Goal: Information Seeking & Learning: Check status

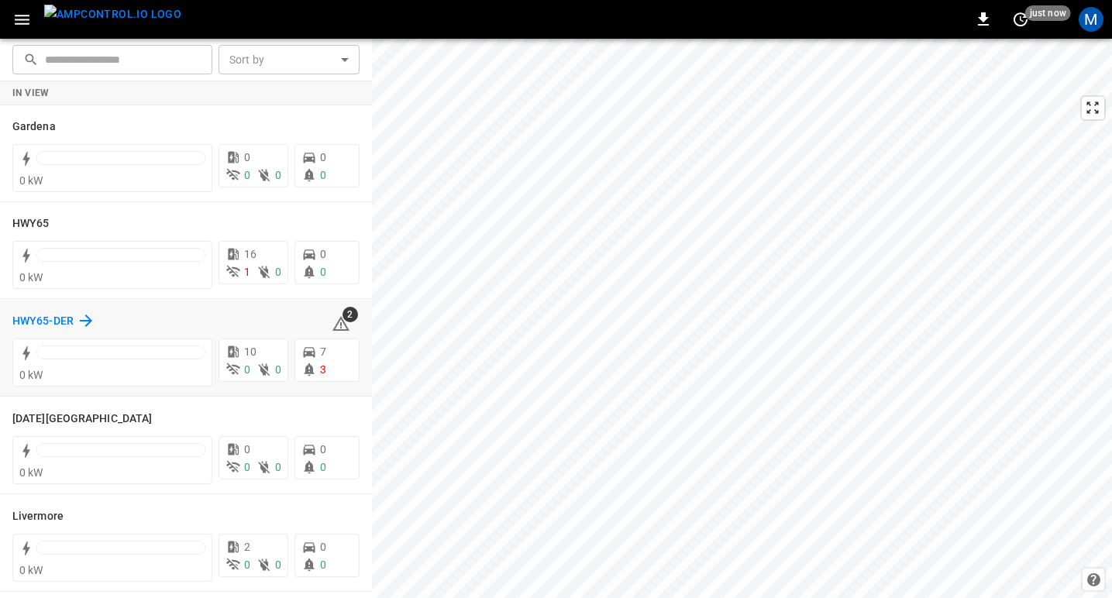
click at [60, 316] on h6 "HWY65-DER" at bounding box center [42, 321] width 61 height 17
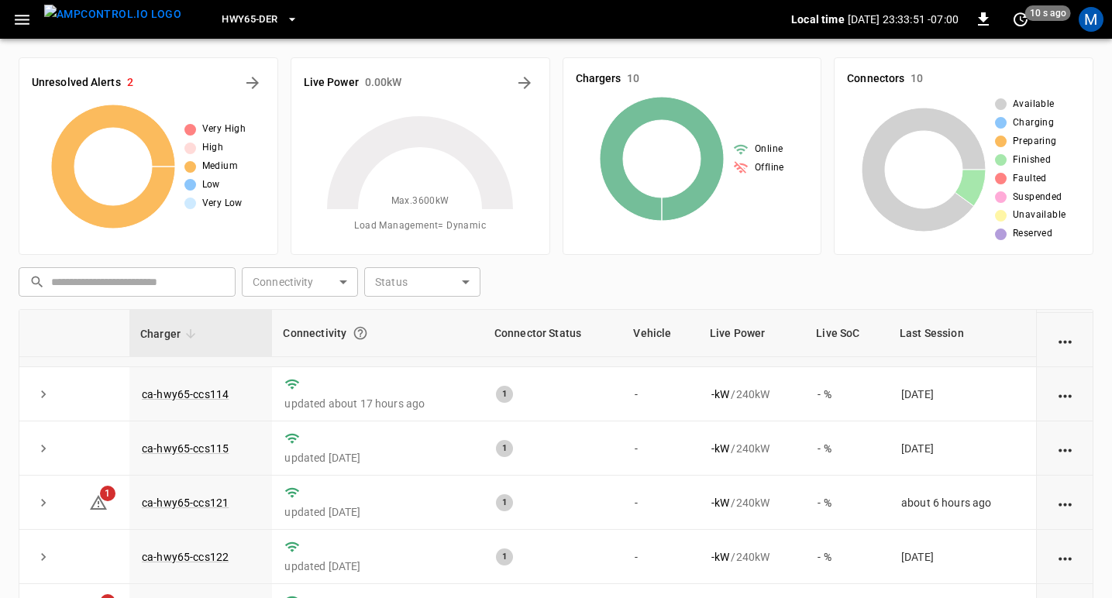
scroll to position [166, 0]
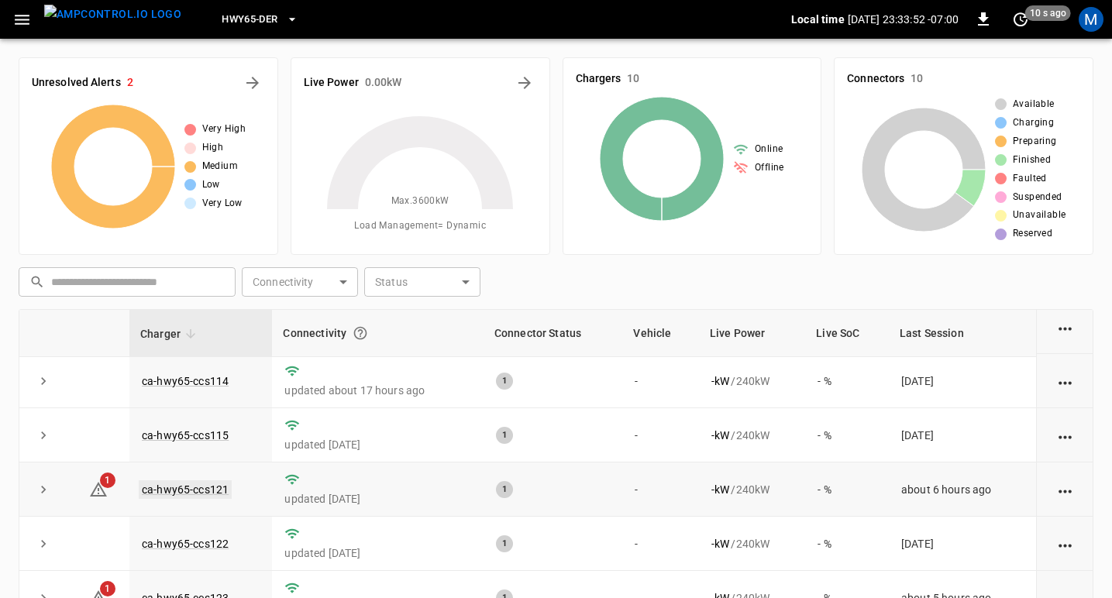
click at [178, 491] on link "ca-hwy65-ccs121" at bounding box center [185, 489] width 93 height 19
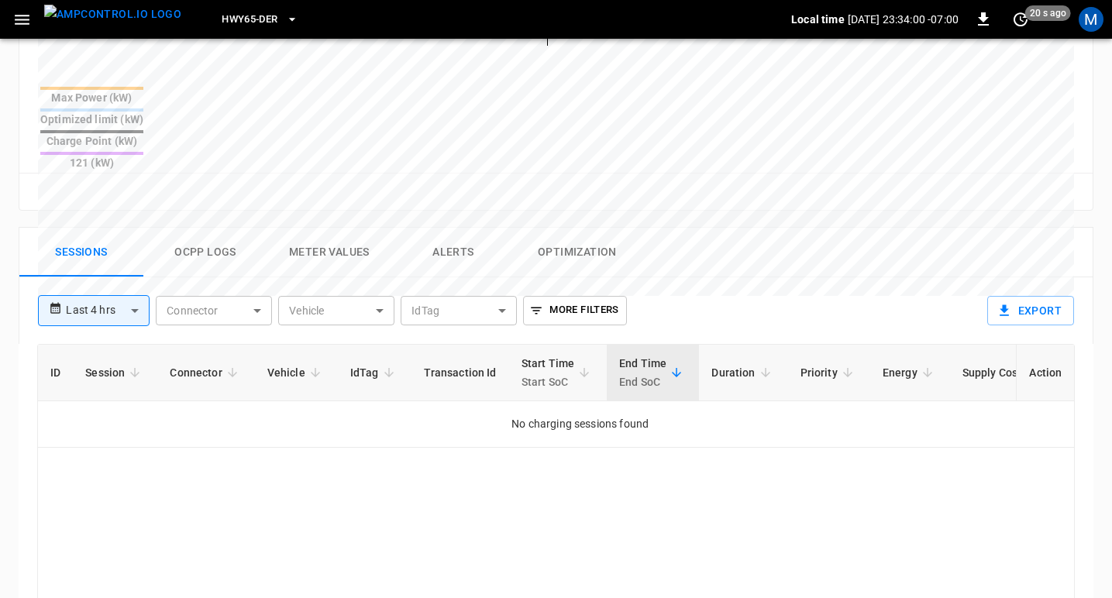
scroll to position [604, 0]
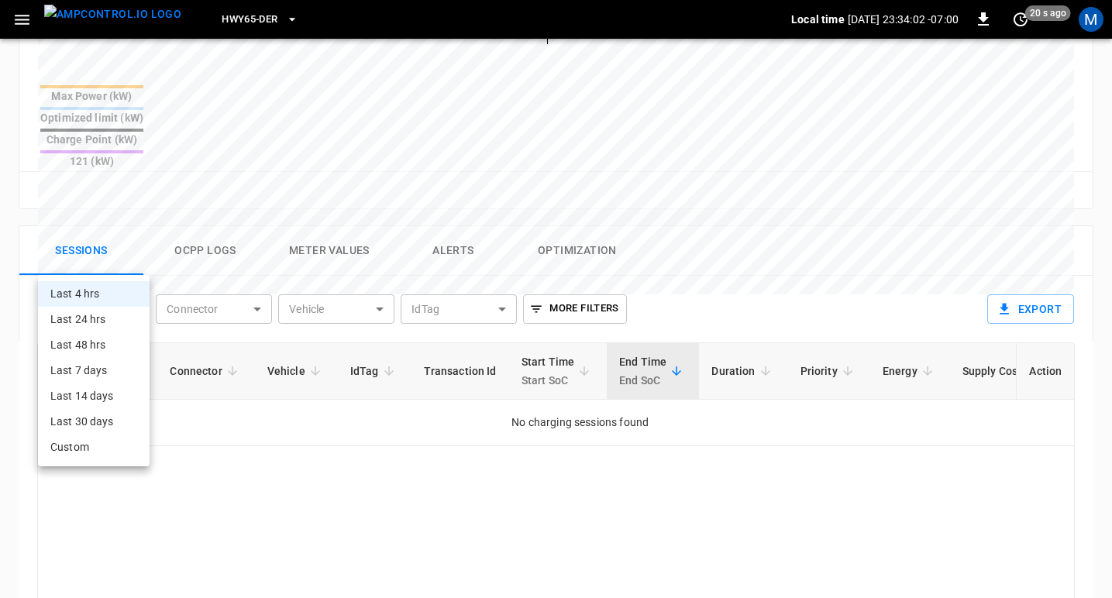
click at [123, 249] on body "**********" at bounding box center [556, 108] width 1112 height 1425
click at [85, 311] on li "Last 24 hrs" at bounding box center [94, 320] width 112 height 26
type input "**********"
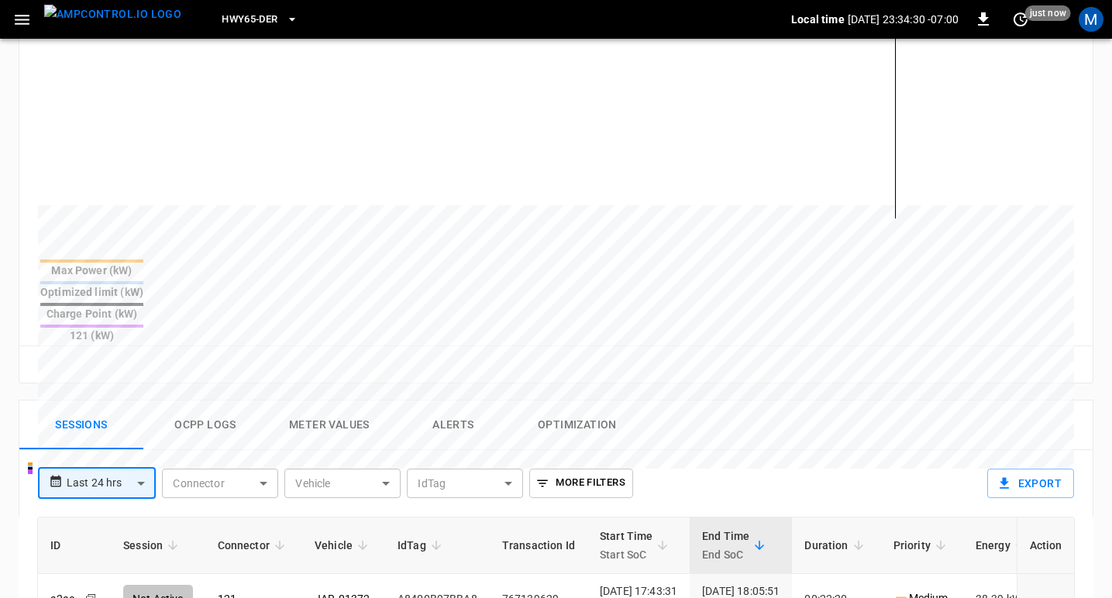
scroll to position [432, 0]
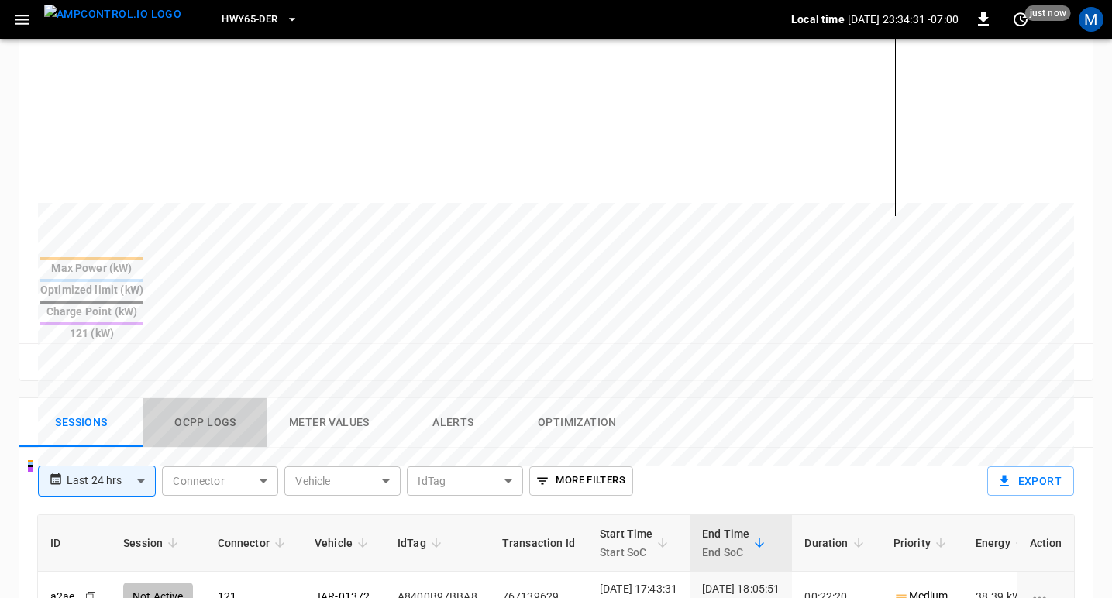
click at [221, 398] on button "Ocpp logs" at bounding box center [205, 423] width 124 height 50
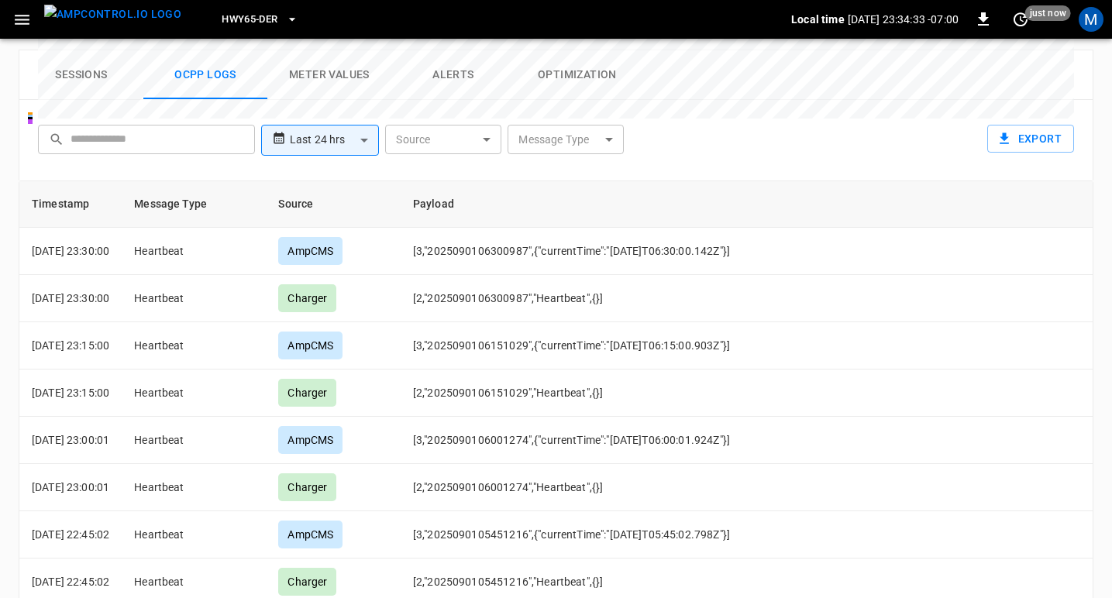
scroll to position [792, 0]
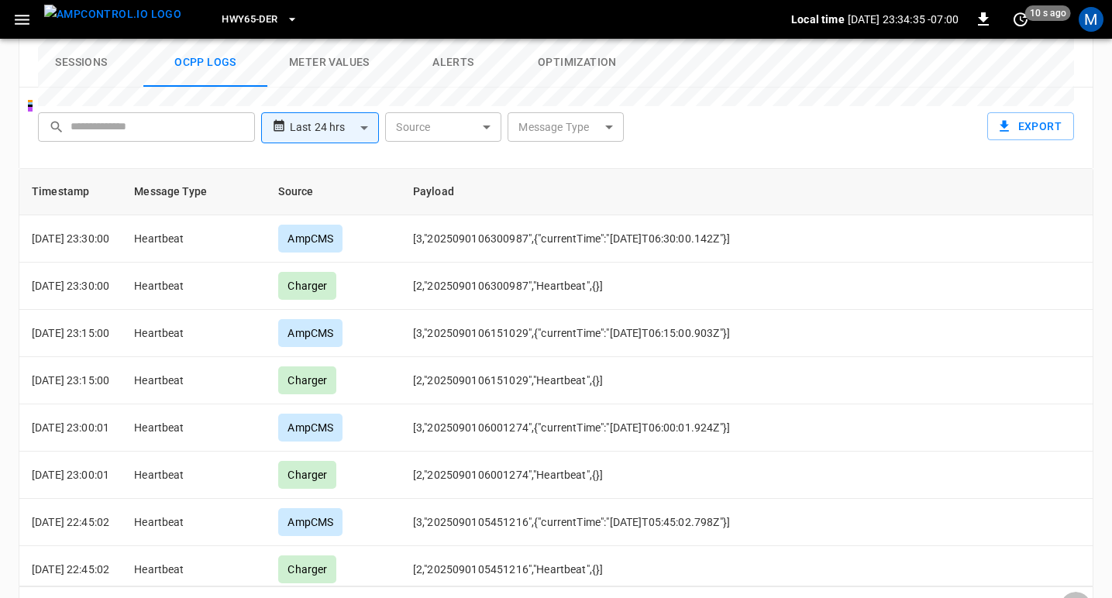
click at [1071, 597] on icon "Go to next page" at bounding box center [1075, 607] width 19 height 19
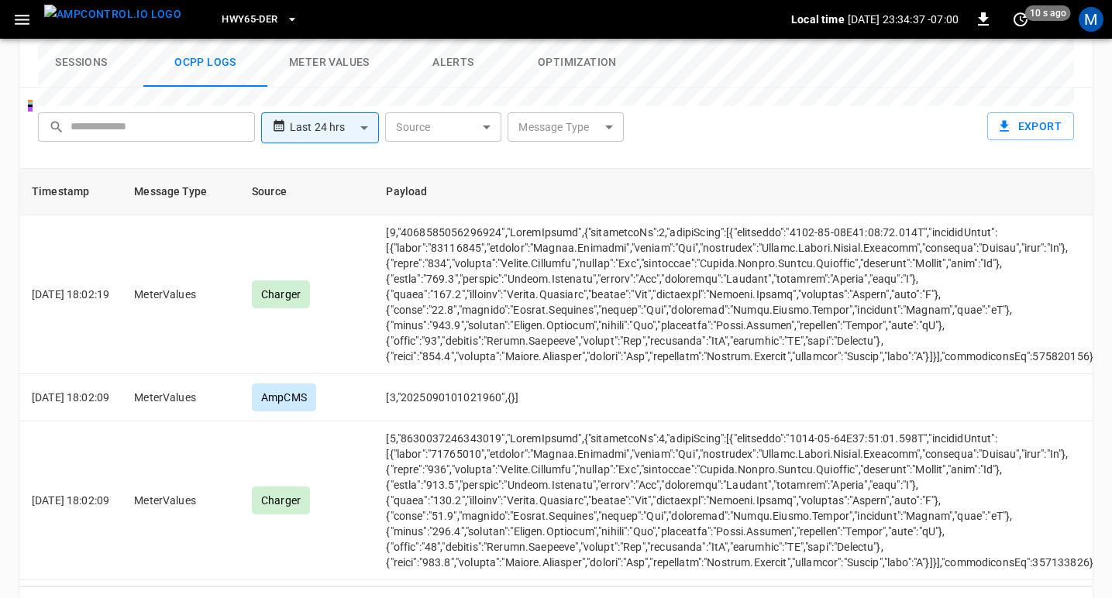
click at [1072, 597] on icon "Go to next page" at bounding box center [1075, 607] width 19 height 19
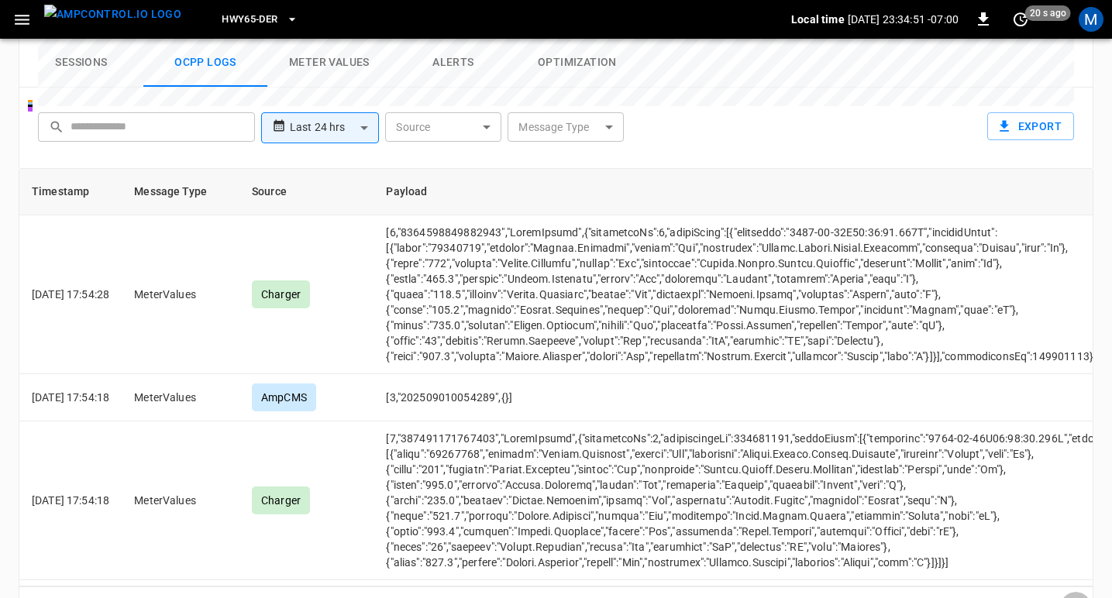
click at [1073, 597] on icon "Go to next page" at bounding box center [1075, 607] width 19 height 19
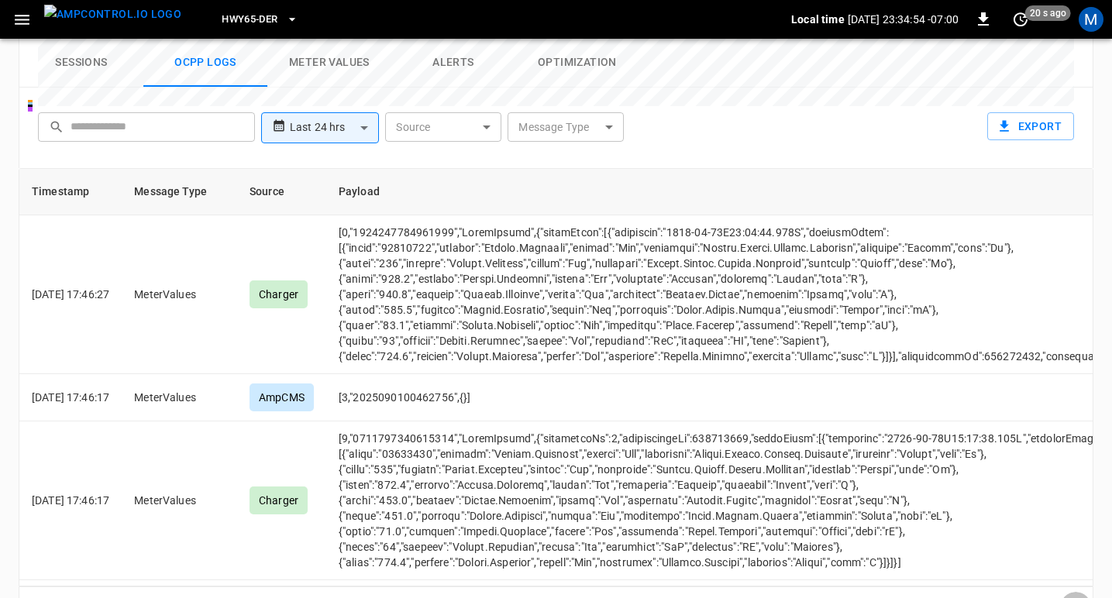
click at [1073, 597] on icon "Go to next page" at bounding box center [1075, 607] width 19 height 19
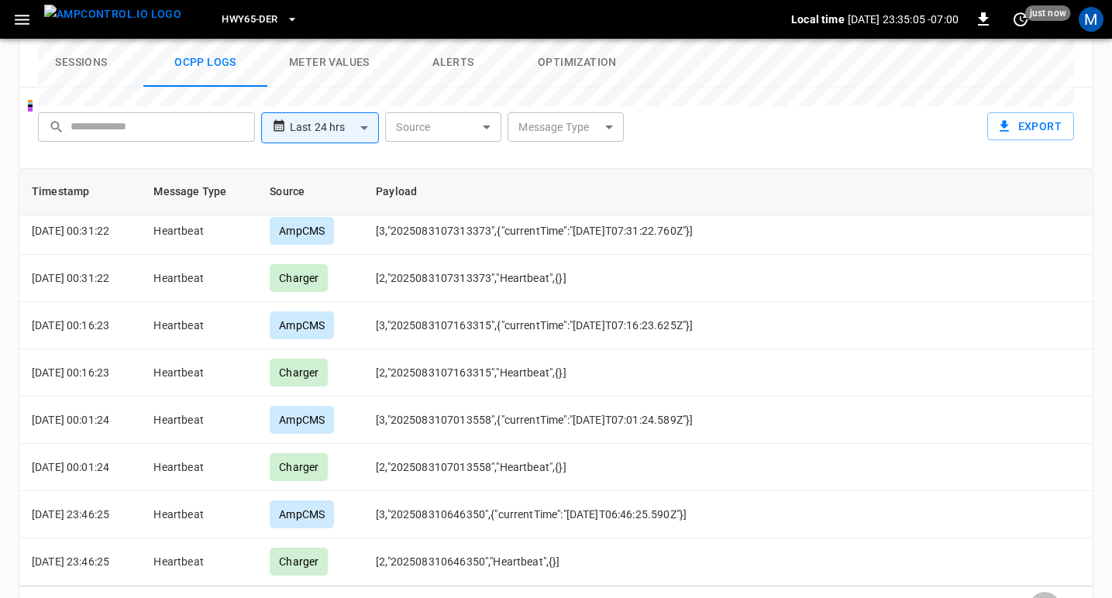
click at [1043, 597] on icon "Go to previous page" at bounding box center [1043, 607] width 5 height 9
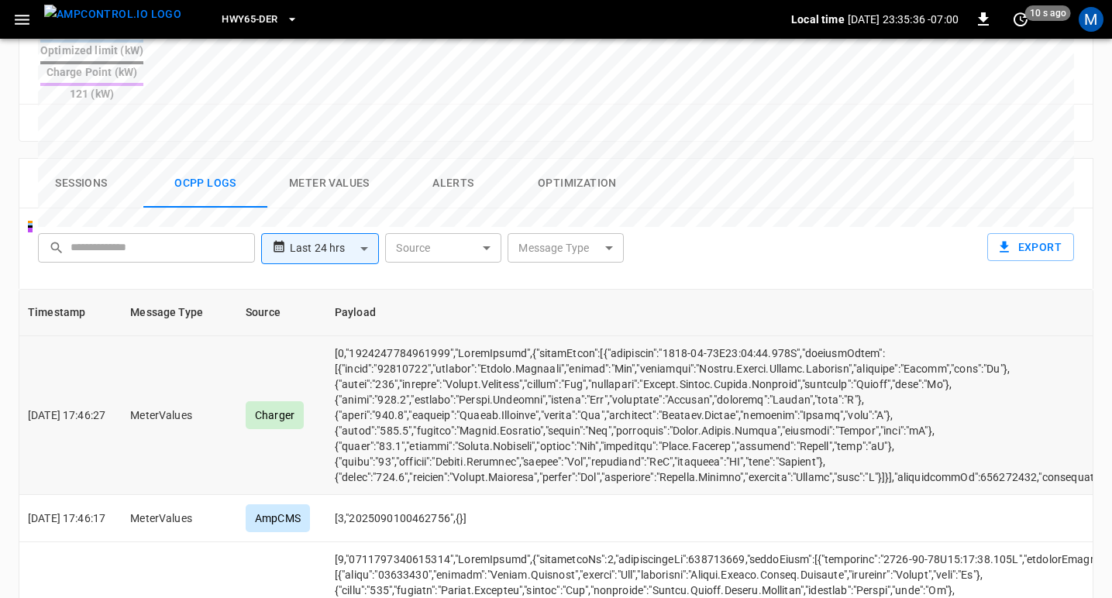
scroll to position [670, 0]
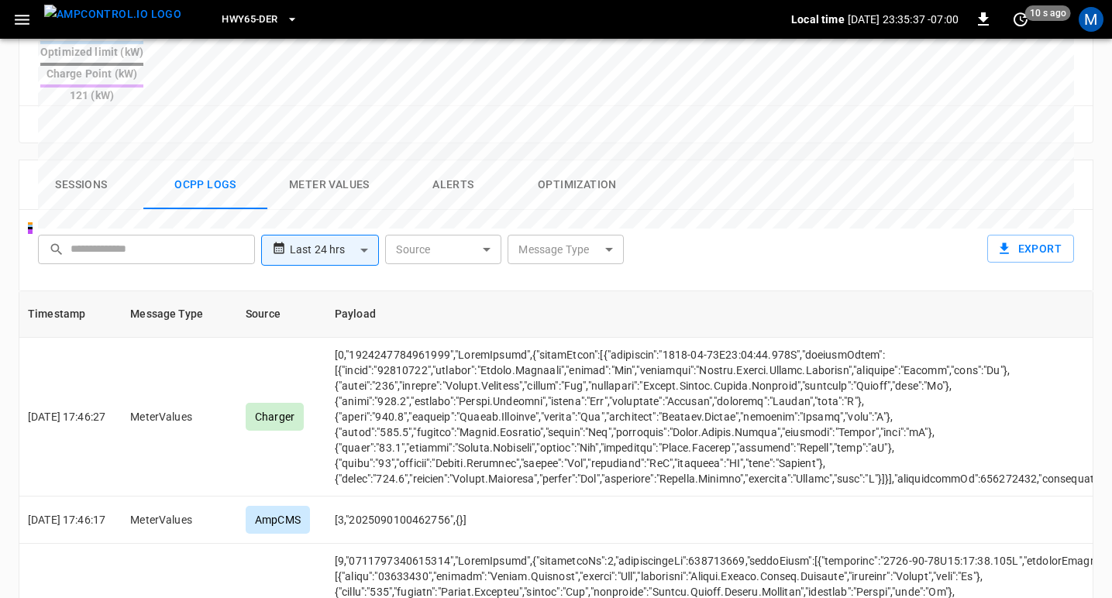
click at [88, 160] on button "Sessions" at bounding box center [81, 185] width 124 height 50
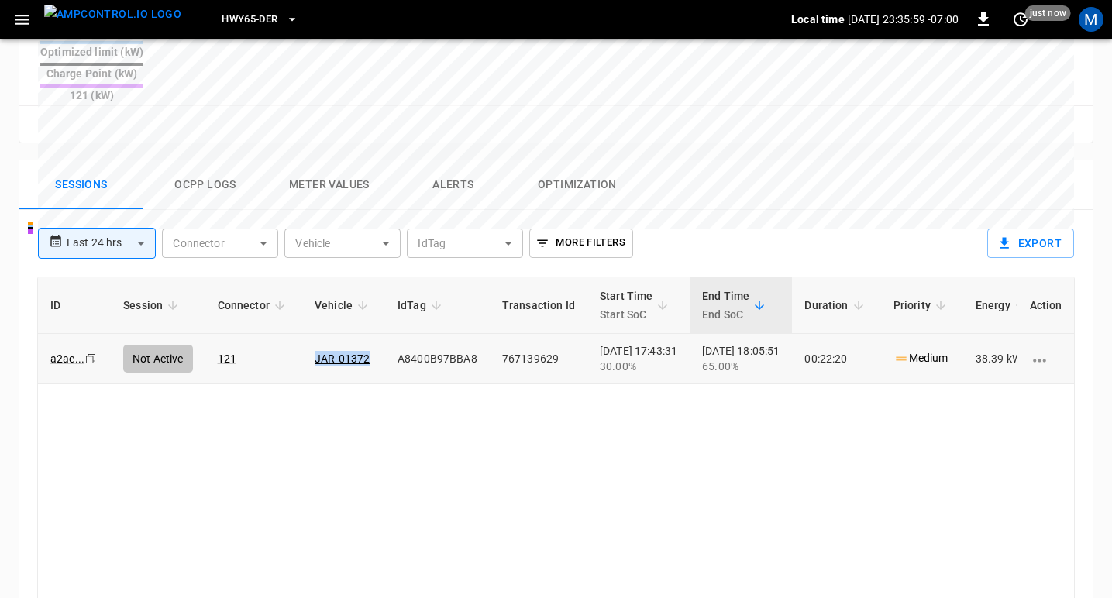
drag, startPoint x: 303, startPoint y: 302, endPoint x: 373, endPoint y: 305, distance: 69.8
click at [373, 334] on td "JAR-01372" at bounding box center [343, 359] width 83 height 50
